Goal: Task Accomplishment & Management: Complete application form

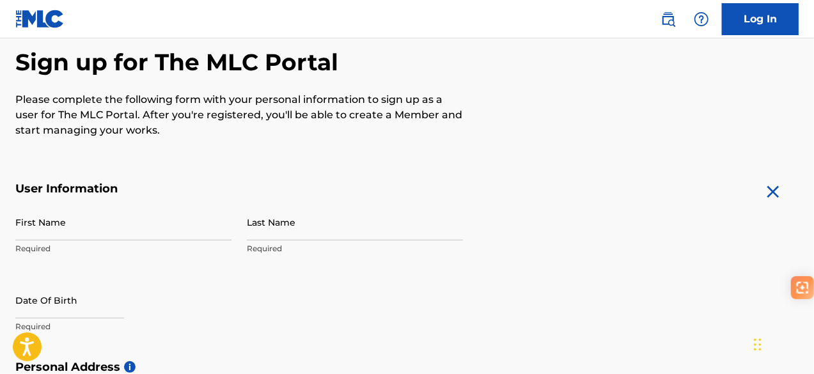
scroll to position [128, 0]
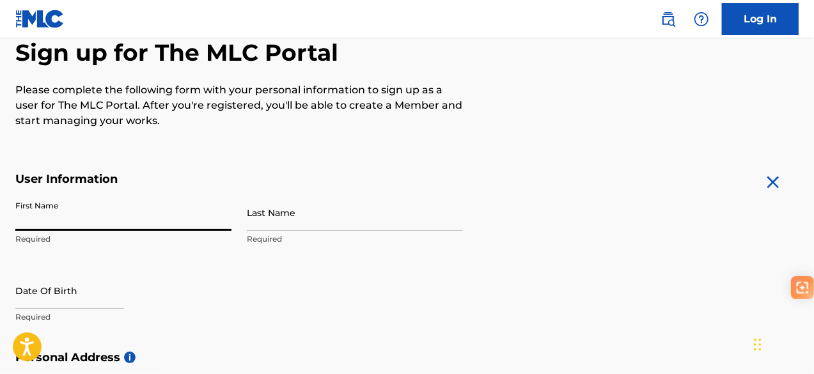
click at [165, 218] on input "First Name" at bounding box center [123, 212] width 216 height 36
type input "[PERSON_NAME]"
type input "BEAHBOYE"
type input "21A [GEOGRAPHIC_DATA] [GEOGRAPHIC_DATA], [GEOGRAPHIC_DATA], [GEOGRAPHIC_DATA]"
type input "[GEOGRAPHIC_DATA]"
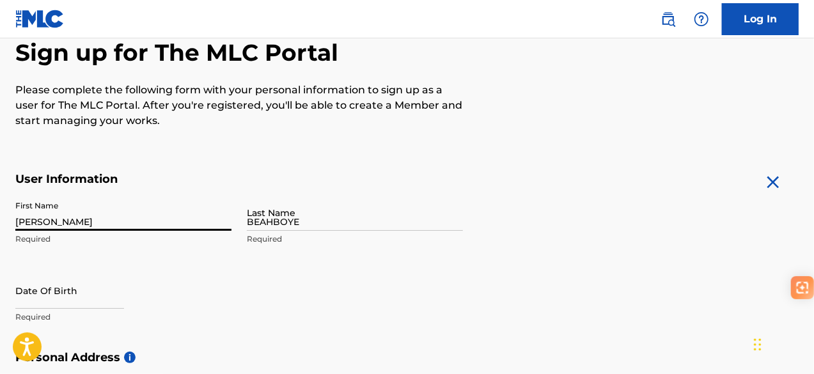
type input "[GEOGRAPHIC_DATA]"
type input "42375"
type input "232"
type input "88"
type input "876565"
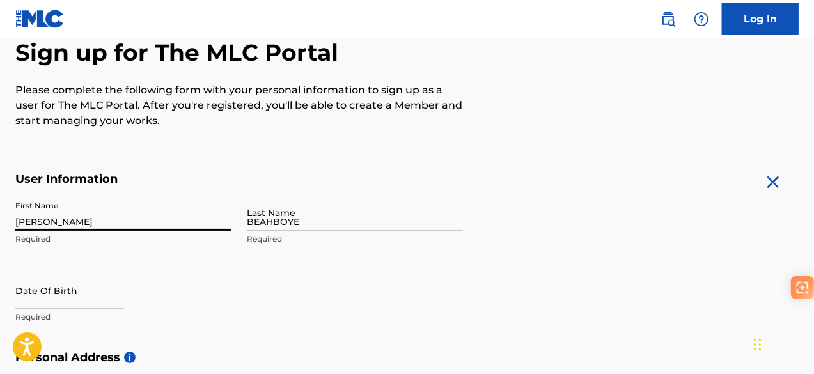
type input "[EMAIL_ADDRESS][DOMAIN_NAME]"
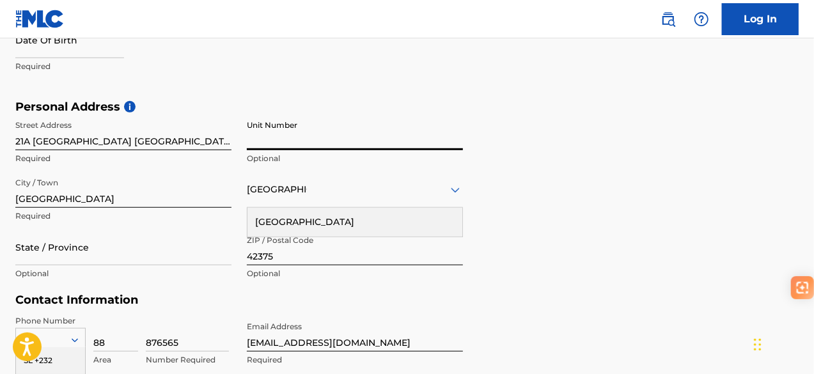
click at [284, 138] on input "Unit Number" at bounding box center [355, 132] width 216 height 36
type input "[GEOGRAPHIC_DATA]"
type input "Western Area"
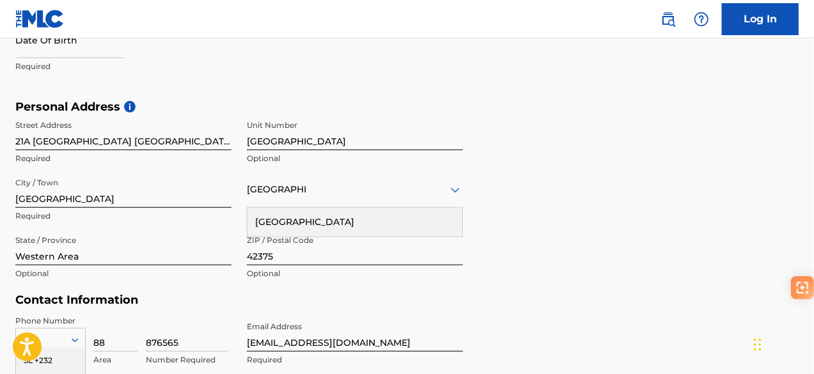
click at [365, 224] on div "[GEOGRAPHIC_DATA]" at bounding box center [355, 222] width 215 height 29
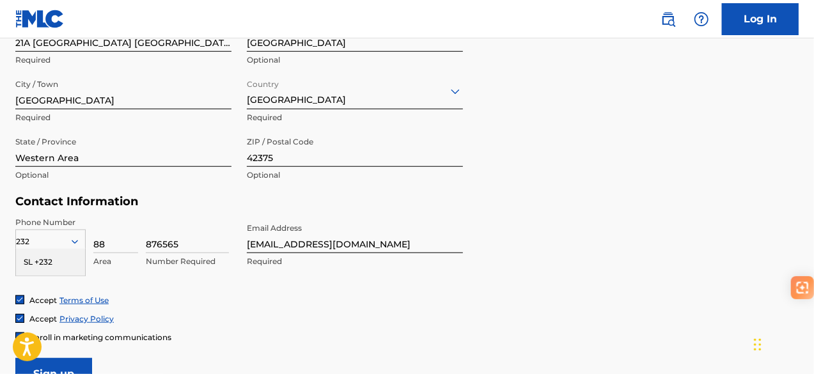
scroll to position [479, 0]
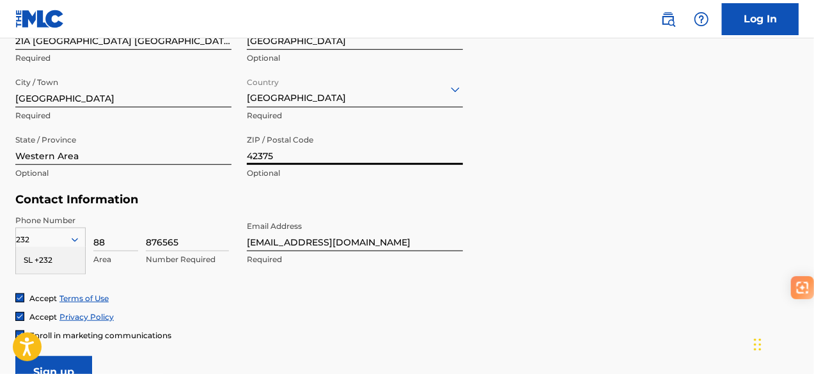
drag, startPoint x: 288, startPoint y: 153, endPoint x: 163, endPoint y: 152, distance: 124.7
click at [163, 152] on div "Street Address [GEOGRAPHIC_DATA] [GEOGRAPHIC_DATA], [GEOGRAPHIC_DATA], [GEOGRAP…" at bounding box center [239, 99] width 448 height 173
click at [242, 189] on div "Personal Address i Street Address [STREET_ADDRESS], [GEOGRAPHIC_DATA] Required …" at bounding box center [406, 96] width 783 height 194
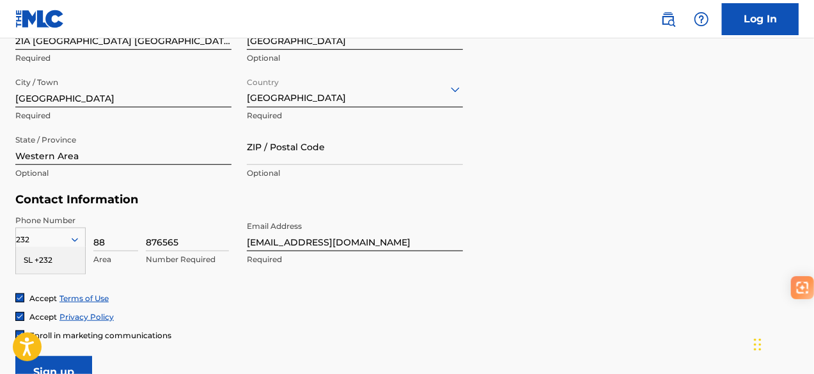
click at [54, 257] on div "SL +232" at bounding box center [50, 260] width 69 height 27
click at [116, 242] on input "88" at bounding box center [115, 233] width 45 height 36
type input "76"
click at [261, 291] on div "Phone Number SL +232 Country Required 76 Area 876565 Number Required Email Addr…" at bounding box center [239, 254] width 448 height 78
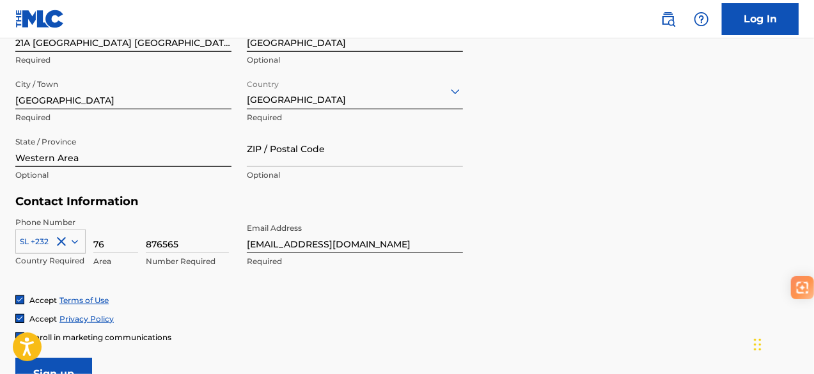
scroll to position [427, 0]
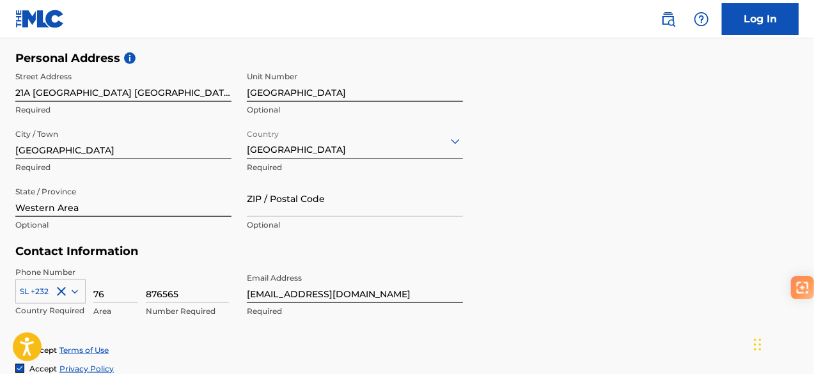
click at [218, 251] on h5 "Contact Information" at bounding box center [239, 251] width 448 height 15
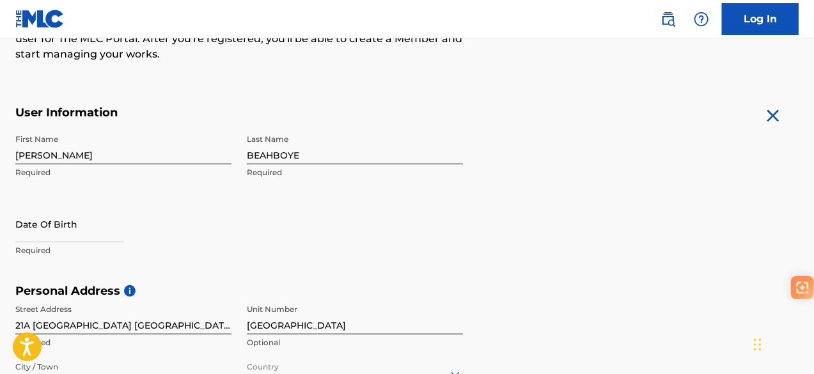
scroll to position [193, 0]
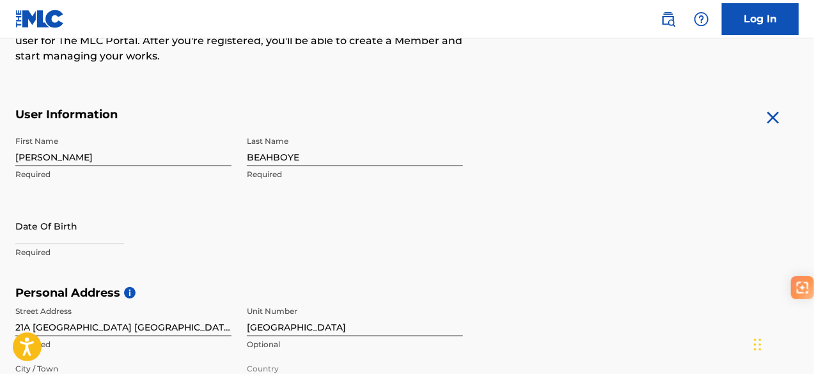
select select "7"
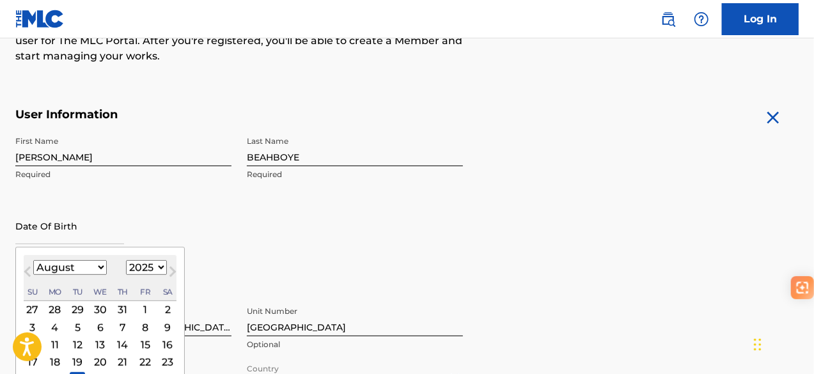
click at [86, 231] on input "text" at bounding box center [69, 226] width 109 height 36
click at [139, 272] on select "1899 1900 1901 1902 1903 1904 1905 1906 1907 1908 1909 1910 1911 1912 1913 1914…" at bounding box center [146, 267] width 41 height 15
select select "1996"
click at [126, 260] on select "1899 1900 1901 1902 1903 1904 1905 1906 1907 1908 1909 1910 1911 1912 1913 1914…" at bounding box center [146, 267] width 41 height 15
click at [98, 263] on select "January February March April May June July August September October November De…" at bounding box center [70, 267] width 74 height 15
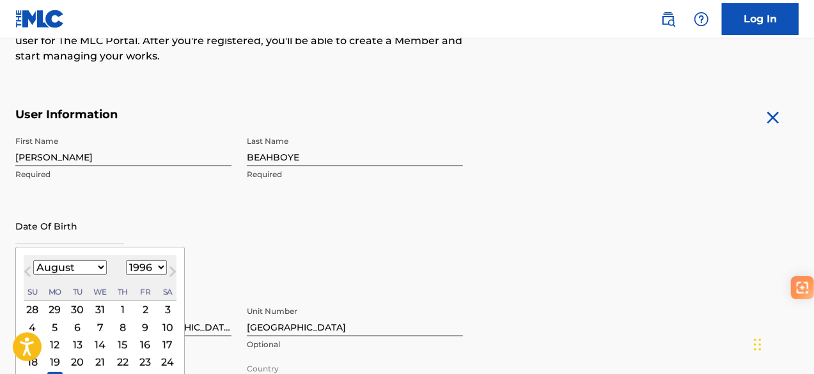
select select "0"
click at [33, 260] on select "January February March April May June July August September October November De…" at bounding box center [70, 267] width 74 height 15
click at [160, 342] on div "20" at bounding box center [167, 344] width 15 height 15
type input "[DATE]"
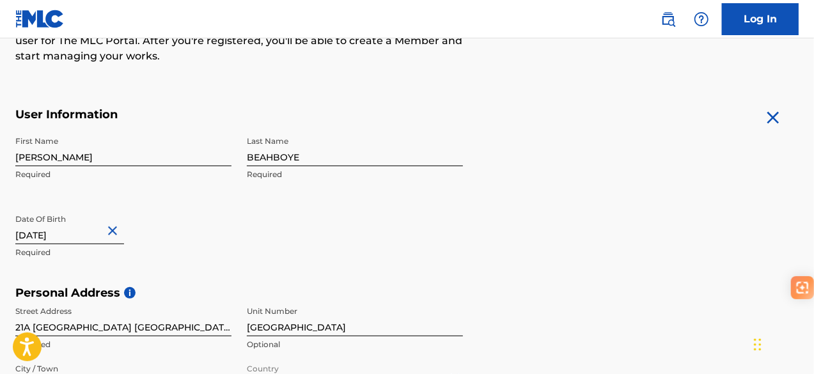
click at [253, 257] on div "First Name [PERSON_NAME] Required Last Name BEAHBOYE Required Date Of Birth [DE…" at bounding box center [239, 208] width 448 height 156
click at [189, 152] on input "[PERSON_NAME]" at bounding box center [123, 148] width 216 height 36
click at [258, 208] on div "First Name [PERSON_NAME] Required Last Name BEAHBOYE Required Date Of Birth [DE…" at bounding box center [239, 208] width 448 height 156
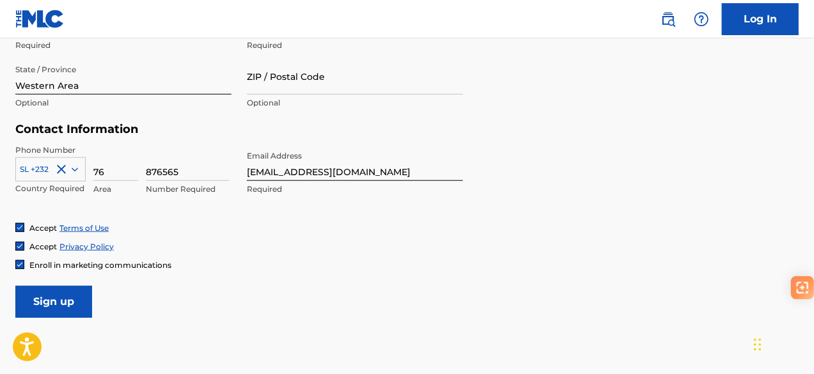
scroll to position [626, 0]
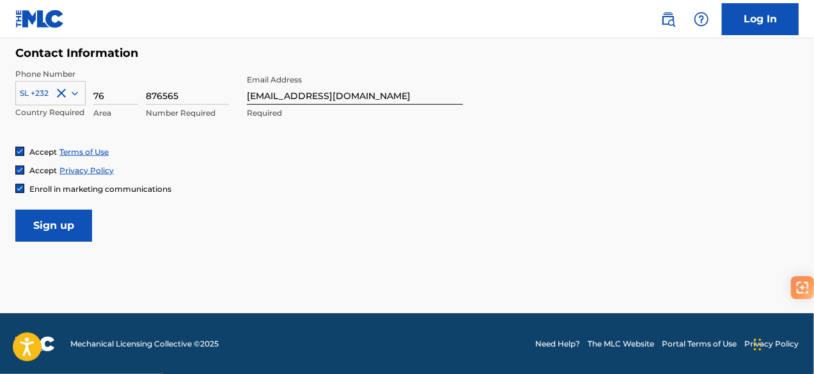
click at [68, 220] on input "Sign up" at bounding box center [53, 226] width 77 height 32
click at [782, 22] on link "Log In" at bounding box center [760, 19] width 77 height 32
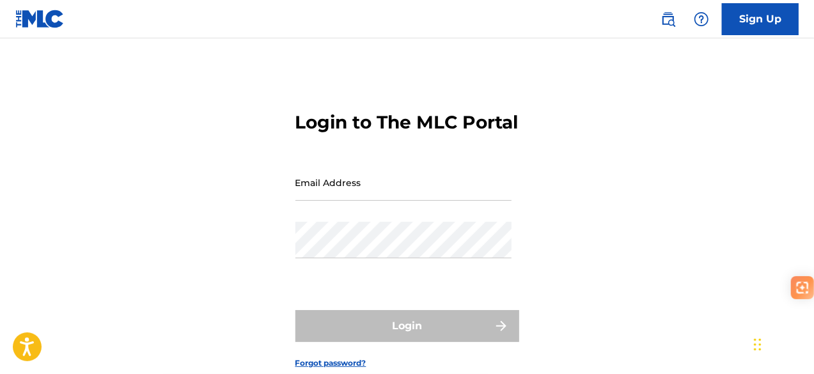
click at [468, 201] on input "Email Address" at bounding box center [403, 182] width 216 height 36
type input "[EMAIL_ADDRESS][DOMAIN_NAME]"
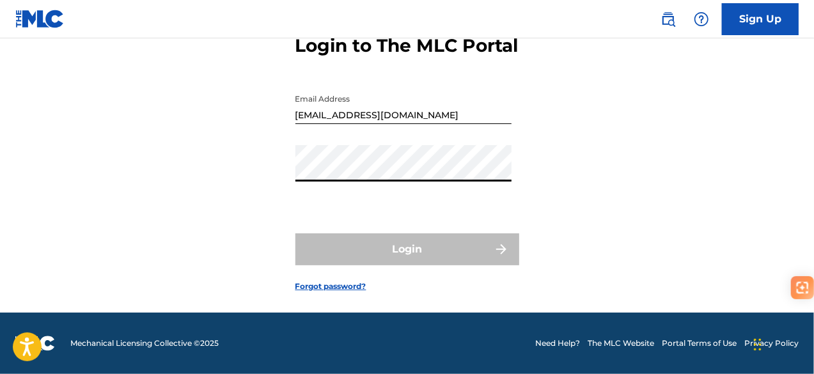
scroll to position [88, 0]
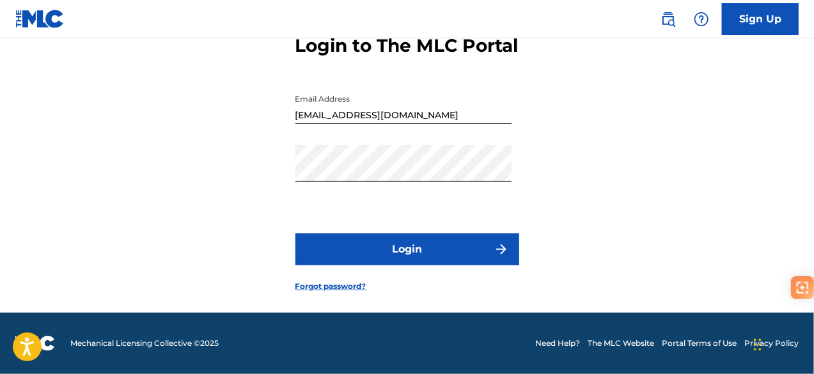
click at [409, 263] on button "Login" at bounding box center [407, 249] width 224 height 32
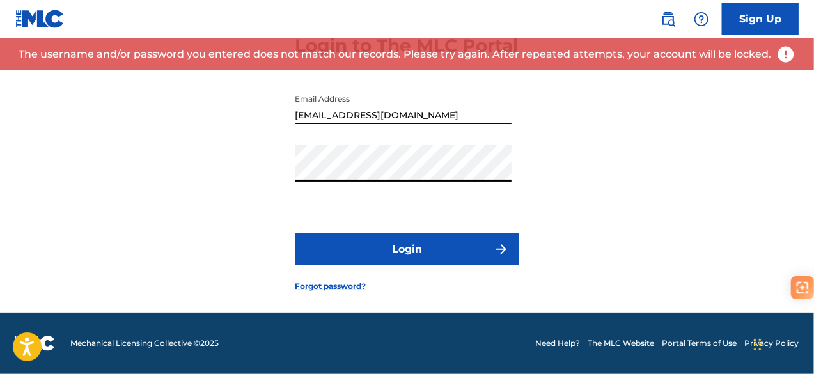
click at [265, 189] on div "Login to The MLC Portal Email Address [EMAIL_ADDRESS][DOMAIN_NAME] Password Log…" at bounding box center [407, 153] width 814 height 319
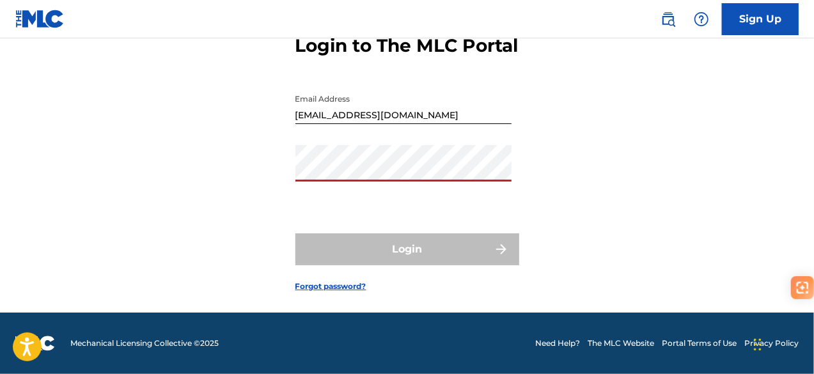
click at [336, 292] on link "Forgot password?" at bounding box center [330, 287] width 71 height 12
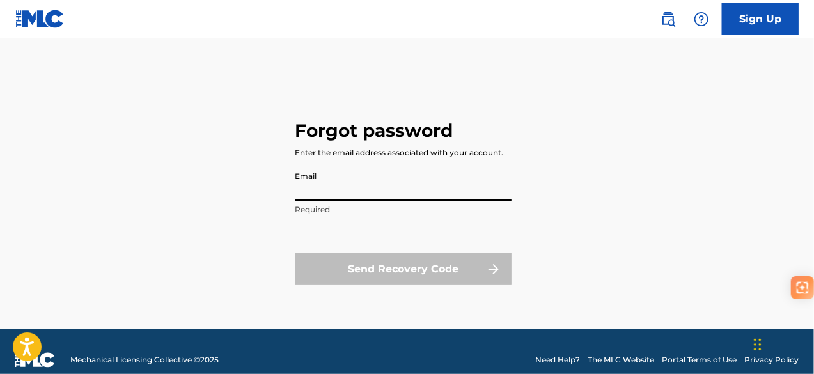
click at [374, 187] on input "Email" at bounding box center [403, 183] width 216 height 36
type input "[EMAIL_ADDRESS][DOMAIN_NAME]"
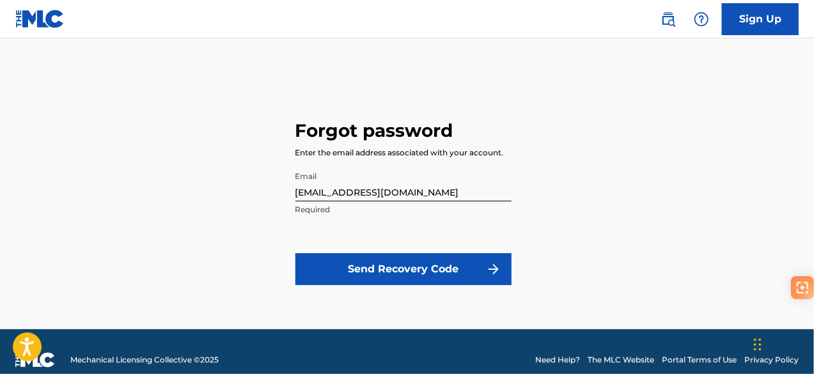
click at [407, 264] on button "Send Recovery Code" at bounding box center [403, 269] width 216 height 32
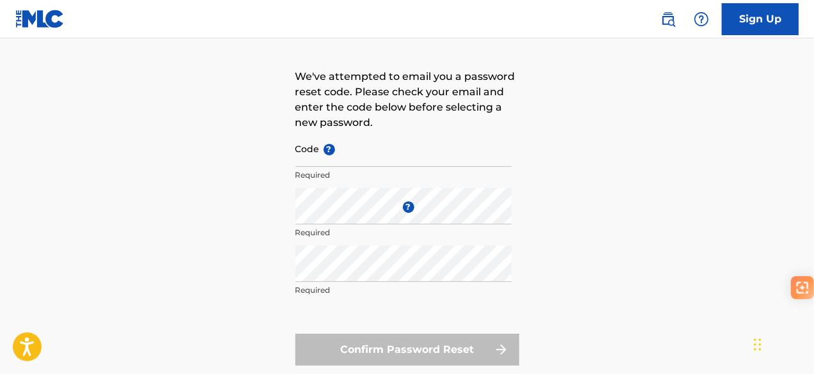
scroll to position [96, 0]
click at [362, 157] on input "Code ?" at bounding box center [403, 148] width 216 height 36
paste input "FP_5ba518da1a3c6fe5162d694a738f"
type input "FP_5ba518da1a3c6fe5162d694a738f"
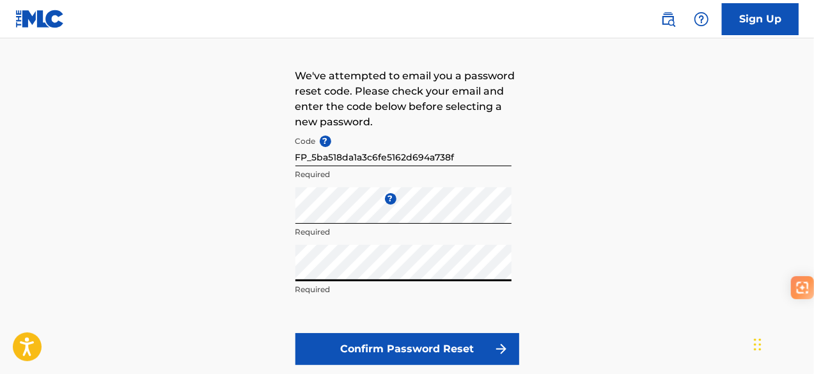
scroll to position [111, 0]
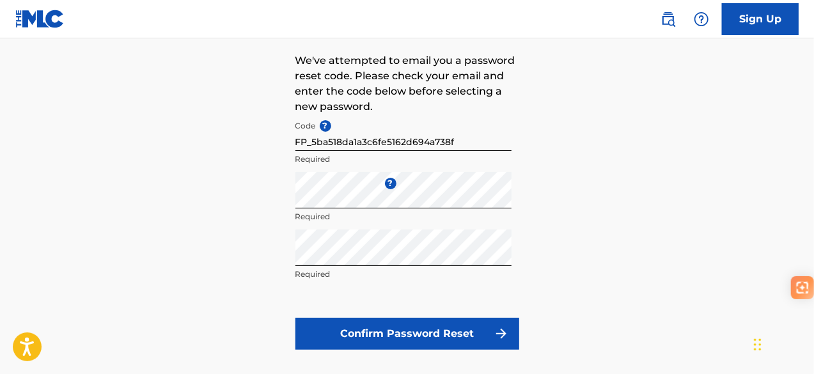
click at [484, 340] on button "Confirm Password Reset" at bounding box center [407, 334] width 224 height 32
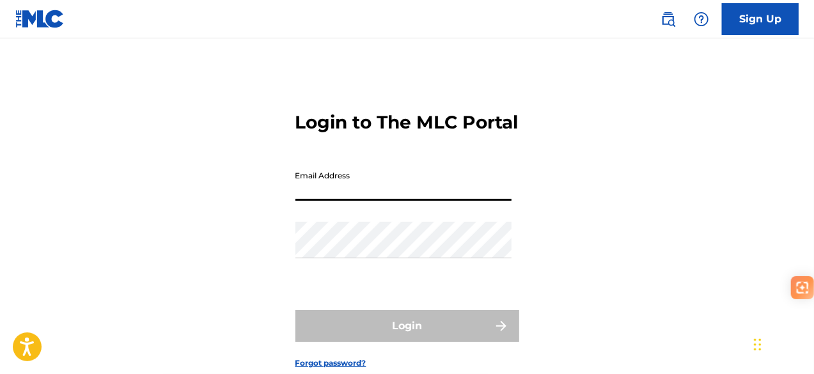
click at [421, 201] on input "Email Address" at bounding box center [403, 182] width 216 height 36
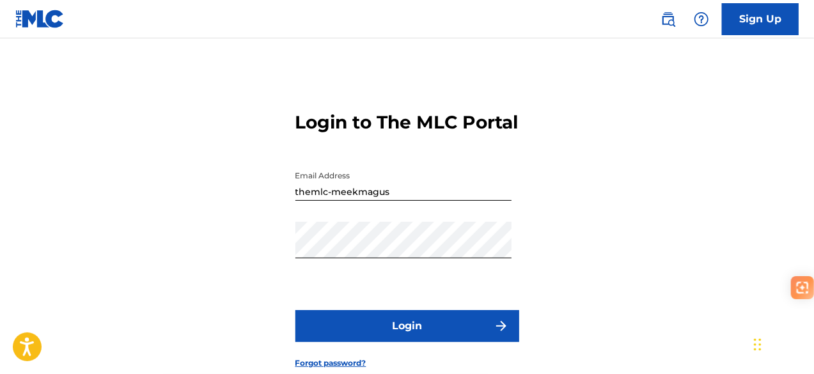
click at [413, 342] on button "Login" at bounding box center [407, 326] width 224 height 32
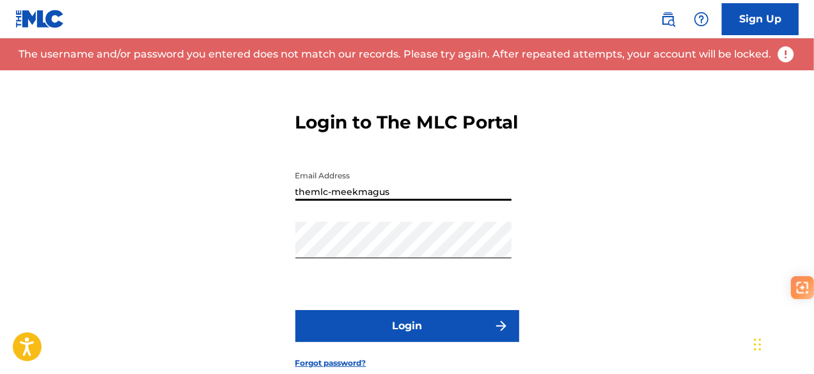
click at [397, 201] on input "themlc-meekmagus" at bounding box center [403, 182] width 216 height 36
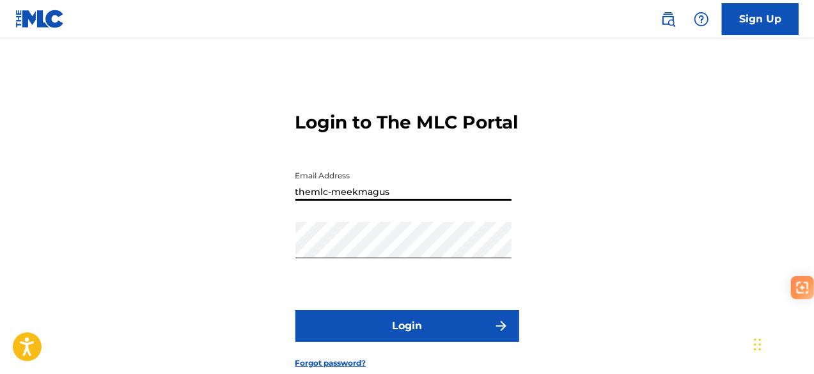
type input "[EMAIL_ADDRESS][DOMAIN_NAME]"
click at [395, 342] on button "Login" at bounding box center [407, 326] width 224 height 32
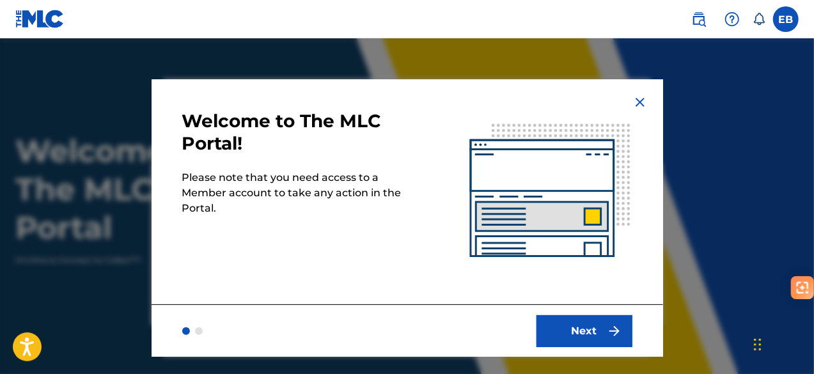
click at [583, 315] on button "Next" at bounding box center [585, 331] width 96 height 32
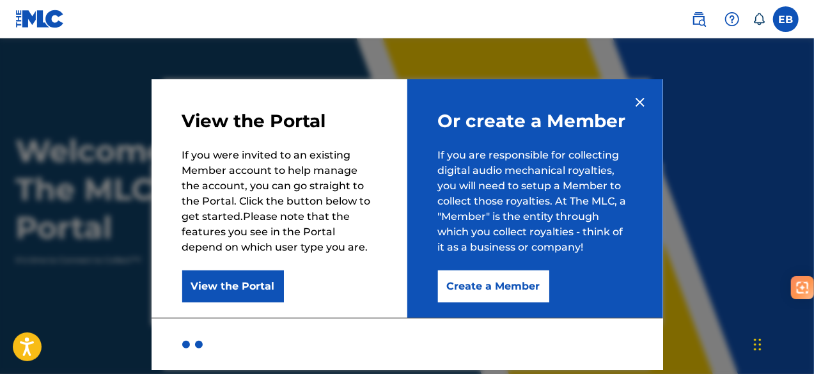
click at [239, 288] on button "View the Portal" at bounding box center [233, 287] width 102 height 32
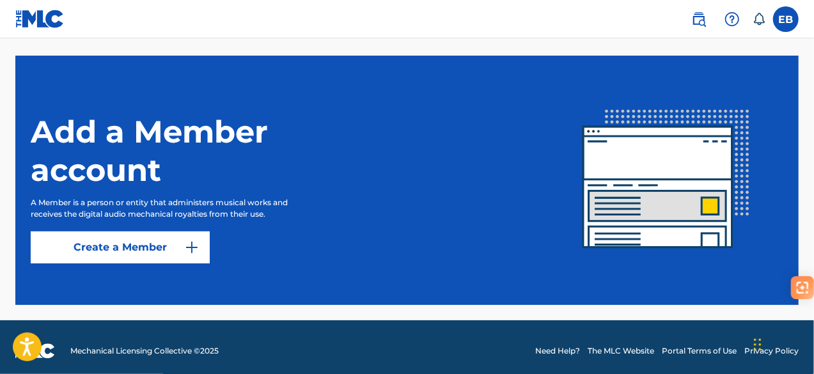
scroll to position [352, 0]
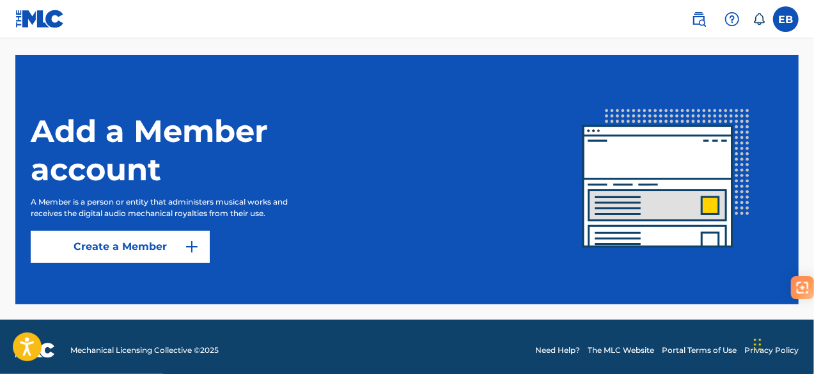
click at [142, 248] on button "Create a Member" at bounding box center [120, 247] width 179 height 32
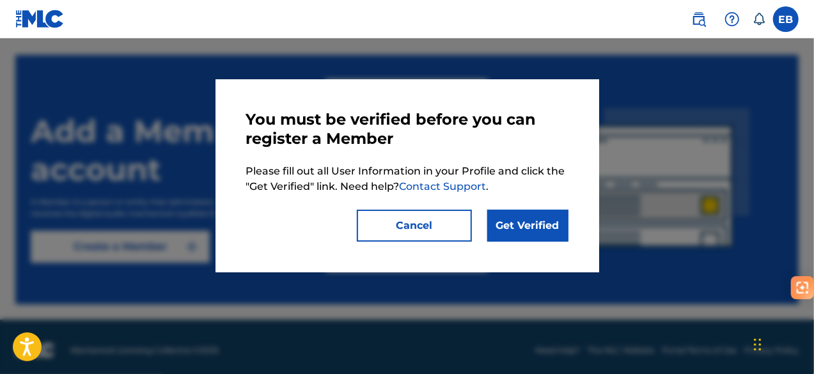
click at [533, 229] on link "Get Verified" at bounding box center [527, 226] width 81 height 32
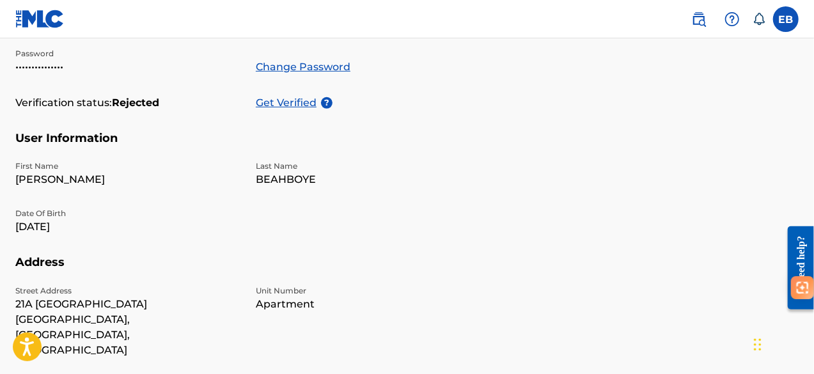
scroll to position [242, 0]
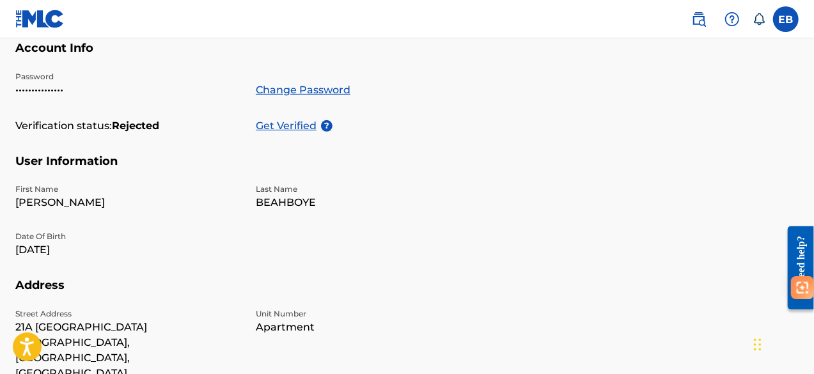
click at [288, 126] on p "Get Verified" at bounding box center [288, 125] width 65 height 15
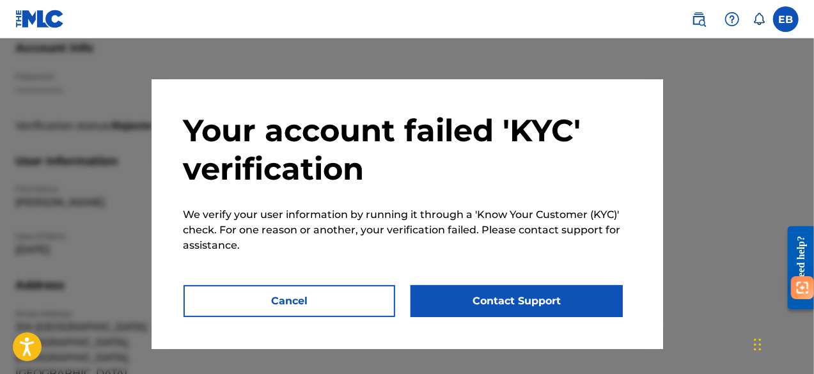
click at [299, 301] on button "Cancel" at bounding box center [290, 301] width 212 height 32
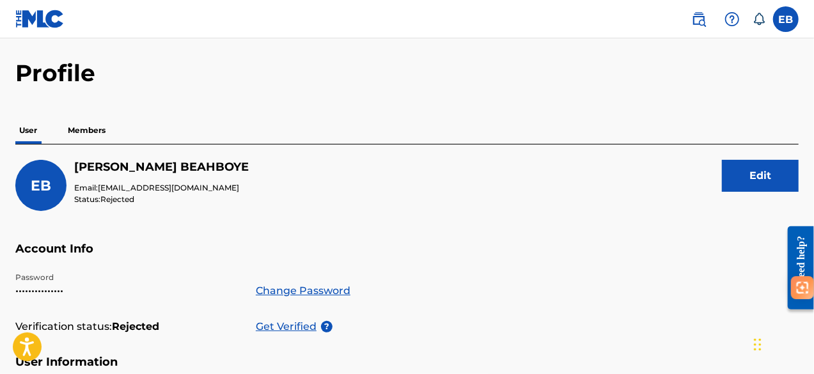
scroll to position [0, 0]
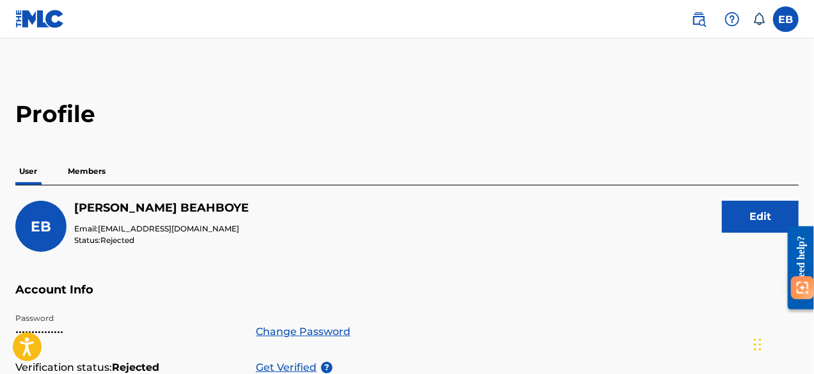
click at [93, 175] on p "Members" at bounding box center [86, 171] width 45 height 27
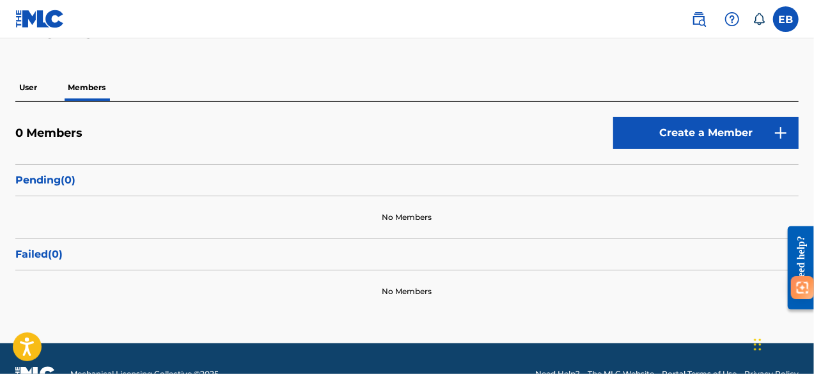
scroll to position [84, 0]
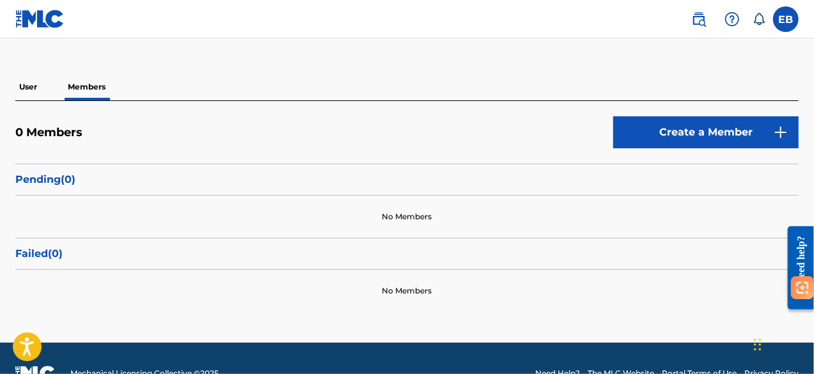
click at [679, 131] on button "Create a Member" at bounding box center [705, 132] width 185 height 32
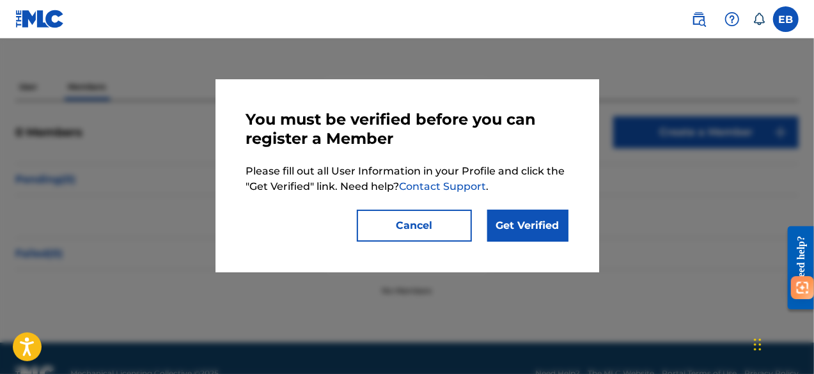
click at [463, 217] on button "Cancel" at bounding box center [414, 226] width 115 height 32
